Goal: Register for event/course

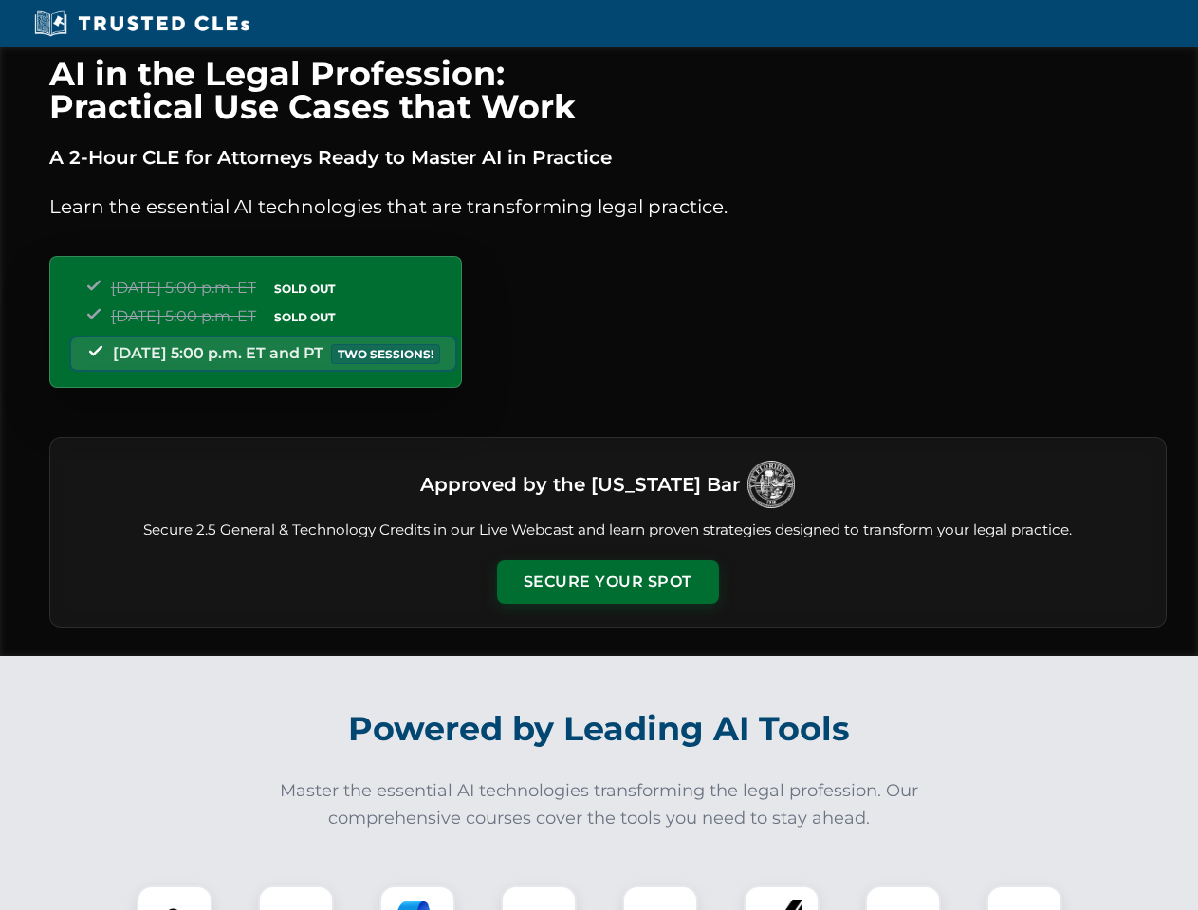
click at [607, 582] on button "Secure Your Spot" at bounding box center [608, 582] width 222 height 44
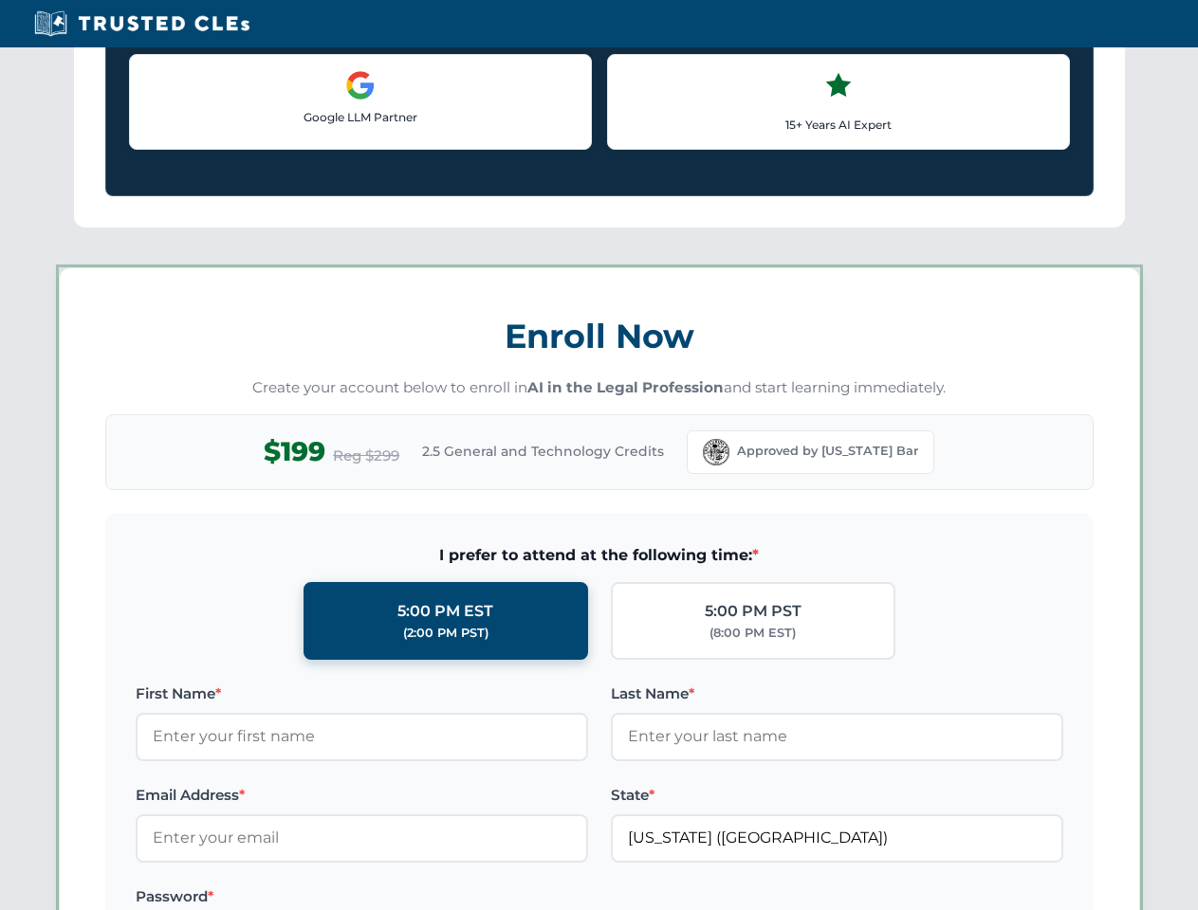
click at [417, 898] on label "Password *" at bounding box center [362, 897] width 452 height 23
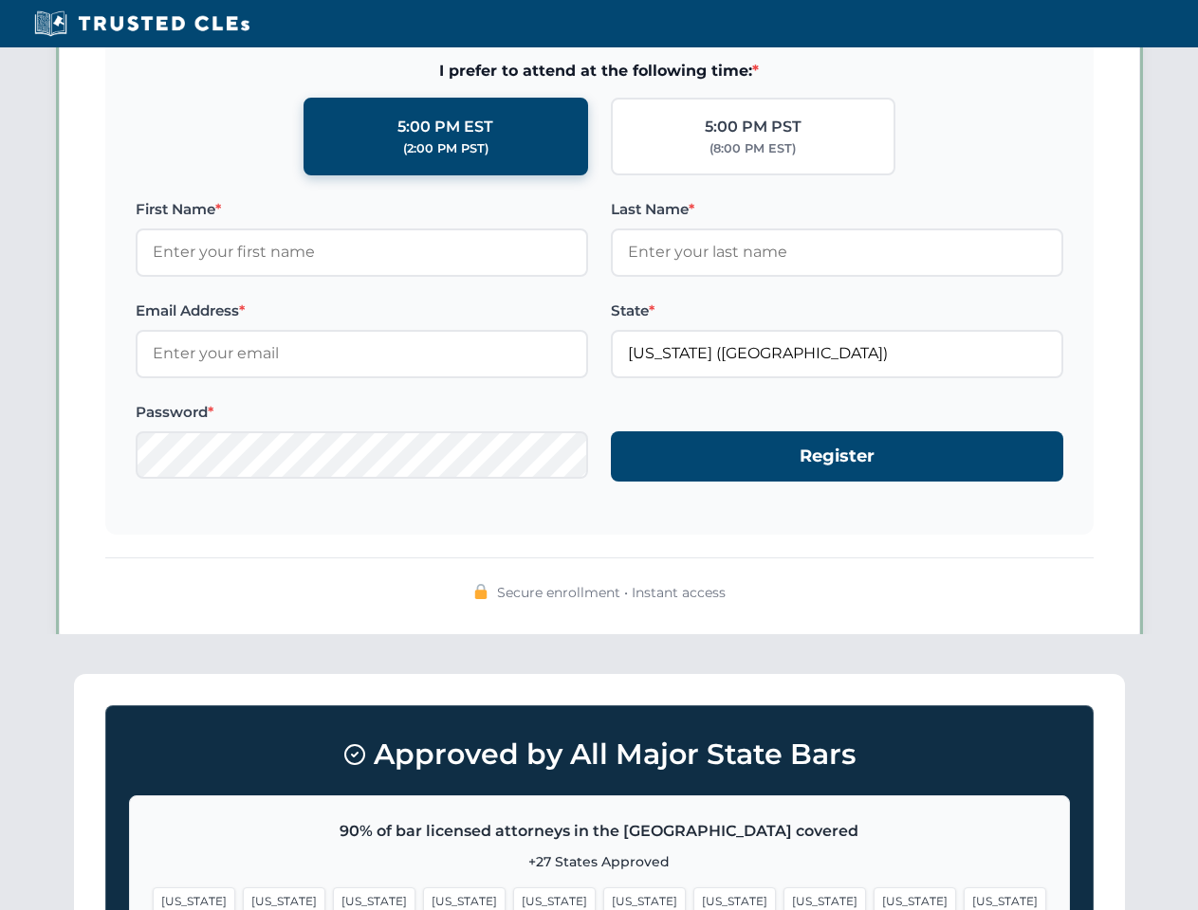
click at [873, 898] on span "[US_STATE]" at bounding box center [914, 902] width 83 height 28
